Goal: Task Accomplishment & Management: Use online tool/utility

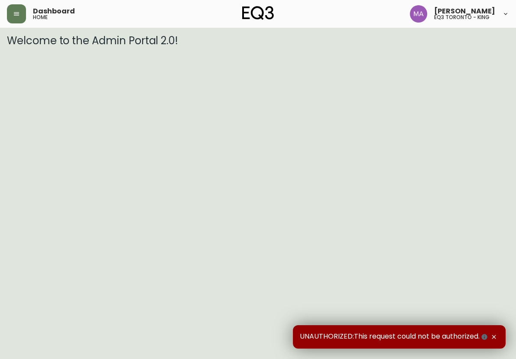
click at [302, 47] on html "Dashboard home [PERSON_NAME] eq3 [GEOGRAPHIC_DATA] - king Welcome to the Admin …" at bounding box center [258, 23] width 516 height 47
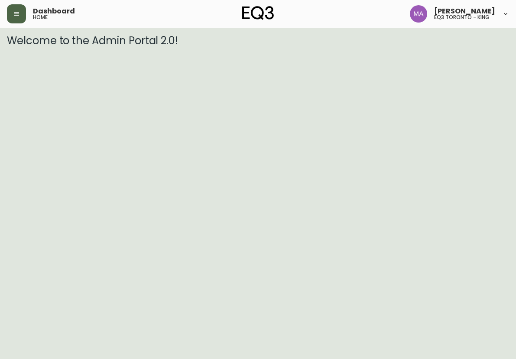
click at [13, 13] on icon "button" at bounding box center [16, 13] width 7 height 7
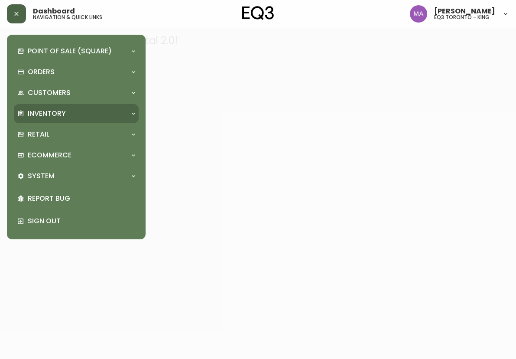
click at [47, 113] on p "Inventory" at bounding box center [47, 114] width 38 height 10
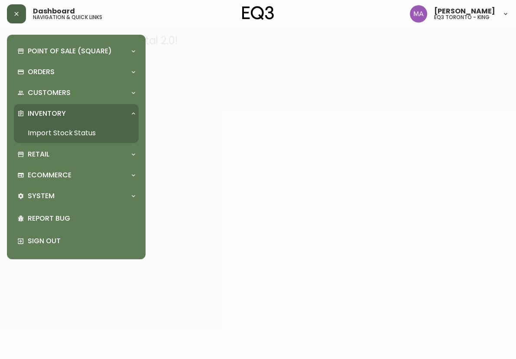
click at [59, 133] on link "Import Stock Status" at bounding box center [76, 133] width 125 height 20
